Goal: Download file/media

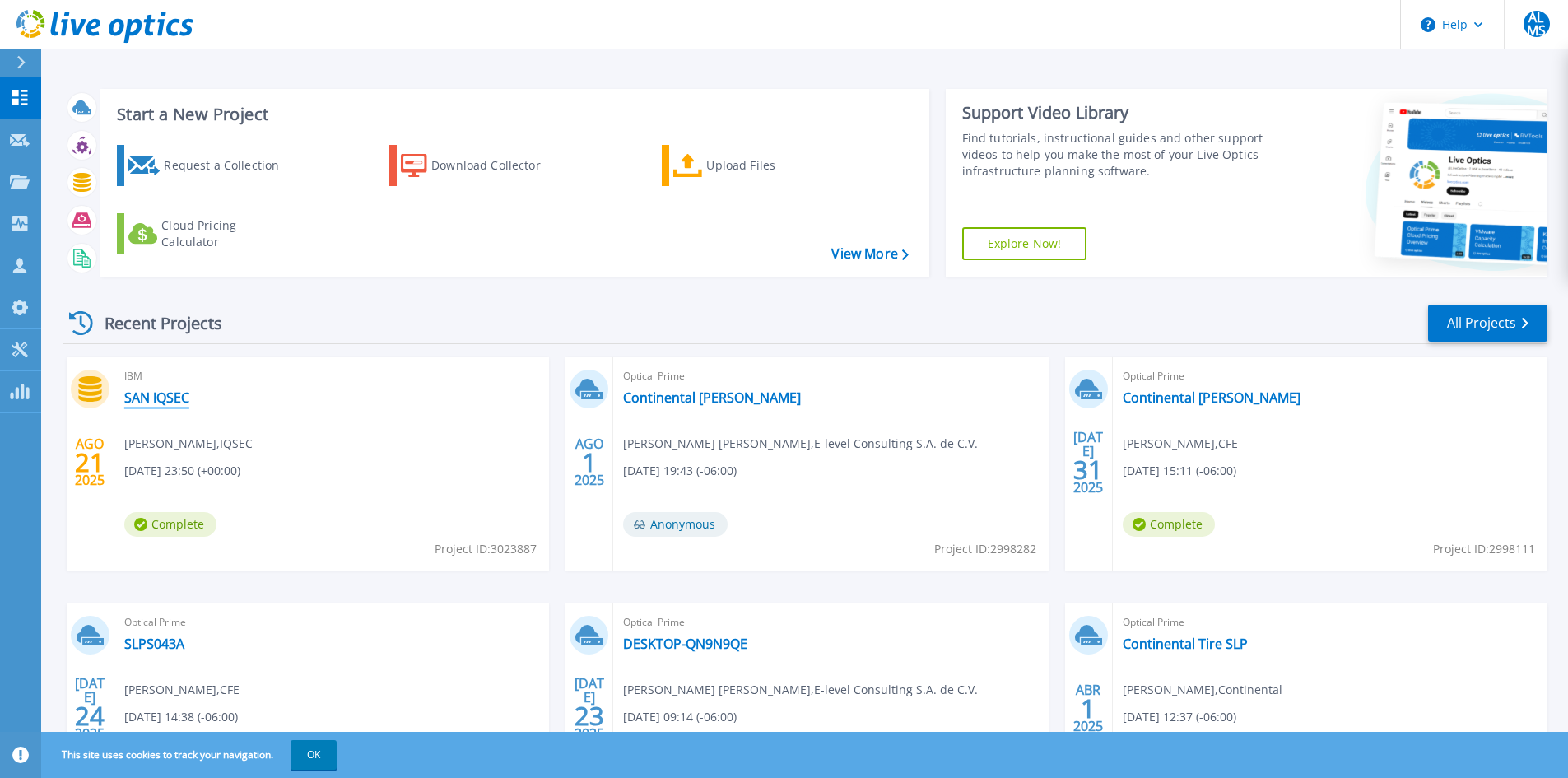
click at [146, 401] on link "SAN IQSEC" at bounding box center [157, 397] width 65 height 17
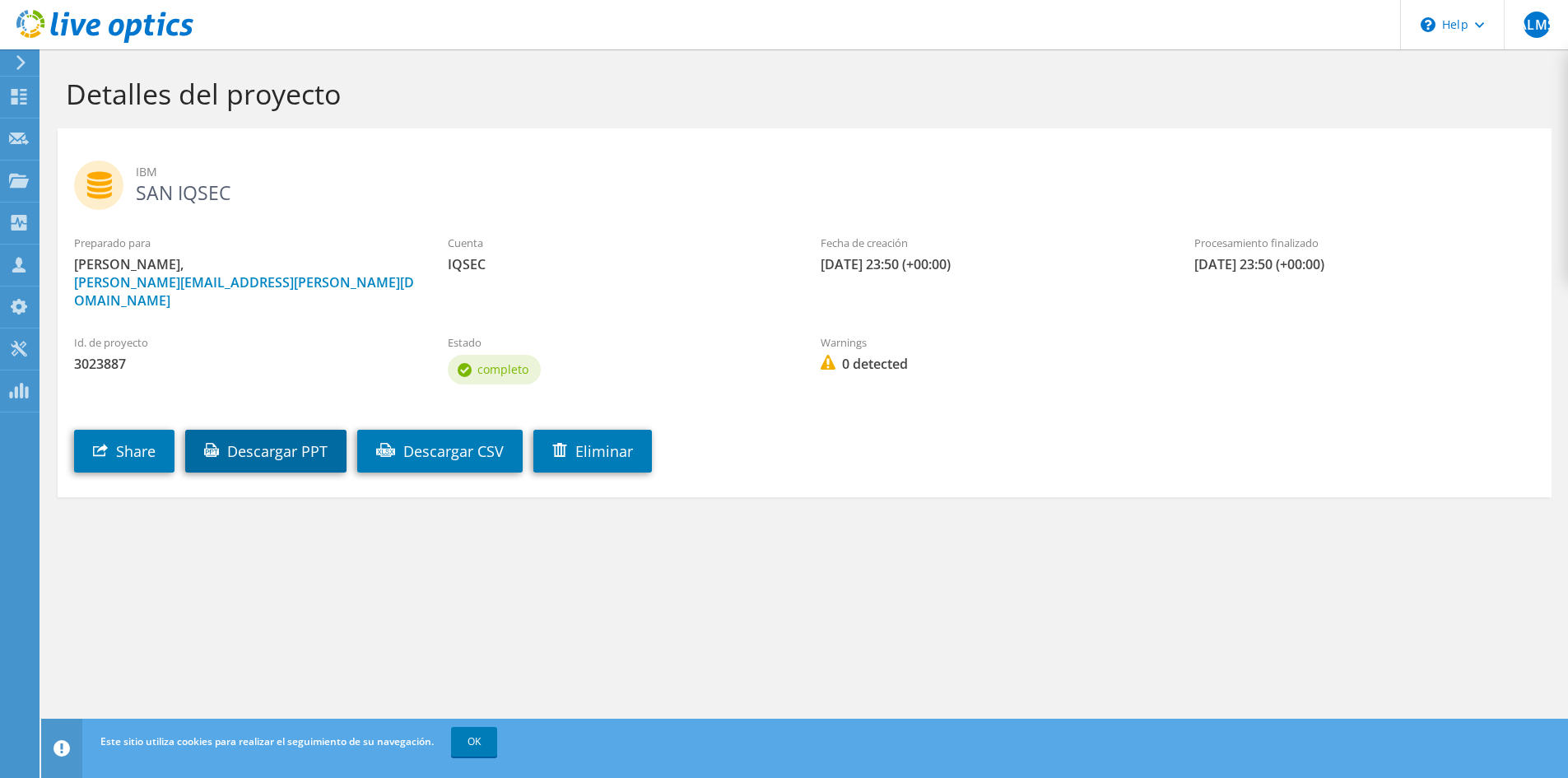
click at [330, 430] on link "Descargar PPT" at bounding box center [265, 451] width 161 height 43
